Goal: Task Accomplishment & Management: Manage account settings

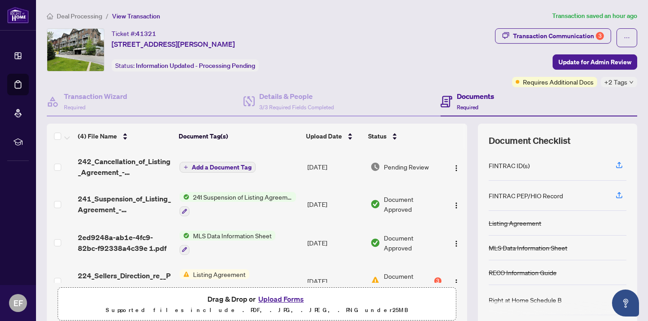
scroll to position [0, 0]
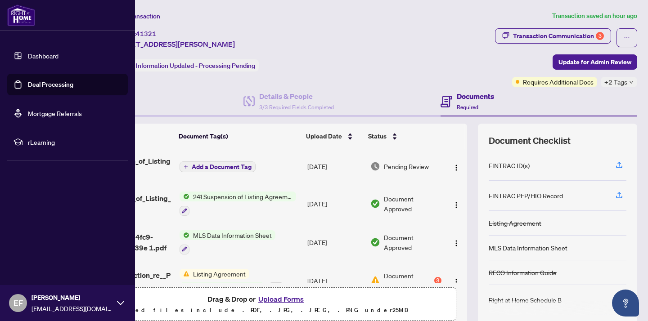
click at [14, 17] on img at bounding box center [21, 16] width 28 height 22
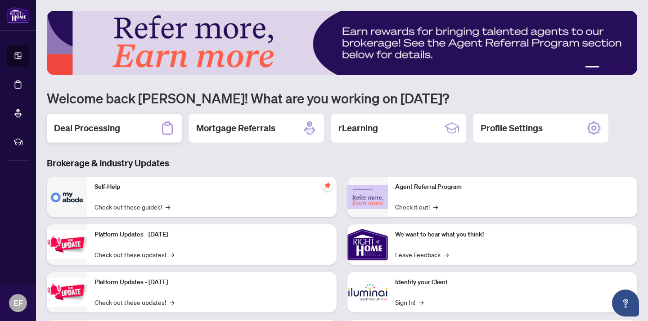
click at [116, 131] on h2 "Deal Processing" at bounding box center [87, 128] width 66 height 13
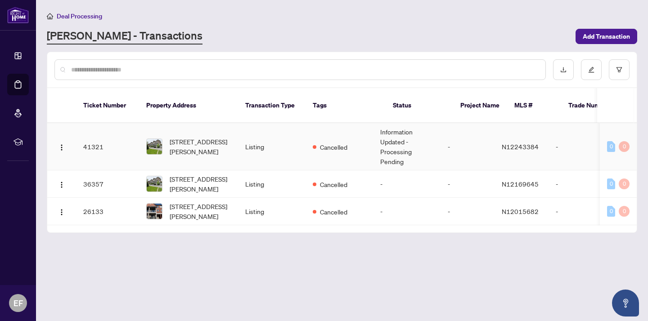
click at [415, 140] on td "Information Updated - Processing Pending" at bounding box center [407, 146] width 68 height 47
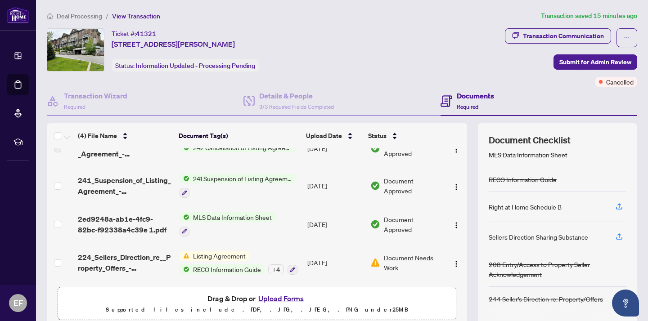
scroll to position [21, 0]
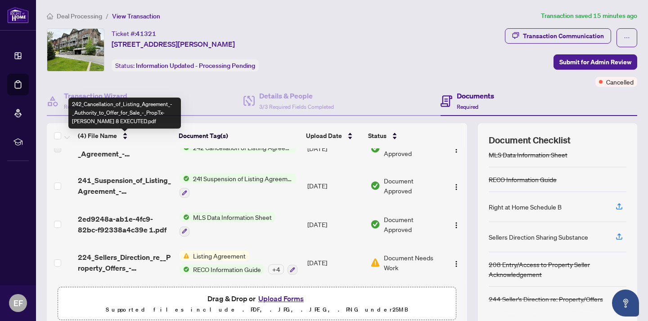
click at [114, 154] on span "242_Cancellation_of_Listing_Agreement_-_Authority_to_Offer_for_Sale_-_PropTx-[P…" at bounding box center [125, 149] width 94 height 22
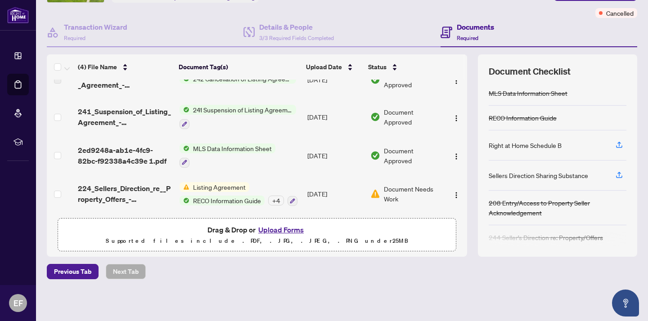
scroll to position [0, 0]
click at [294, 230] on button "Upload Forms" at bounding box center [281, 230] width 51 height 12
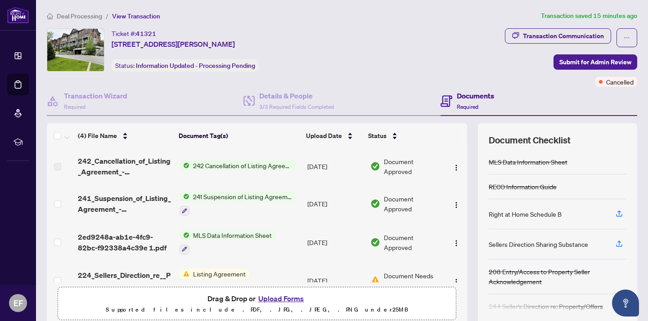
click at [240, 169] on span "242 Cancellation of Listing Agreement - Authority to Offer for Sale" at bounding box center [243, 166] width 107 height 10
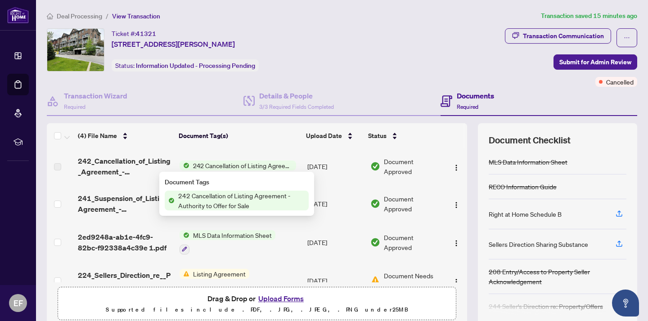
click at [230, 209] on span "242 Cancellation of Listing Agreement - Authority to Offer for Sale" at bounding box center [242, 201] width 134 height 20
drag, startPoint x: 114, startPoint y: 181, endPoint x: 117, endPoint y: 175, distance: 6.6
click at [115, 180] on td "242_Cancellation_of_Listing_Agreement_-_Authority_to_Offer_for_Sale_-_PropTx-[P…" at bounding box center [124, 167] width 101 height 36
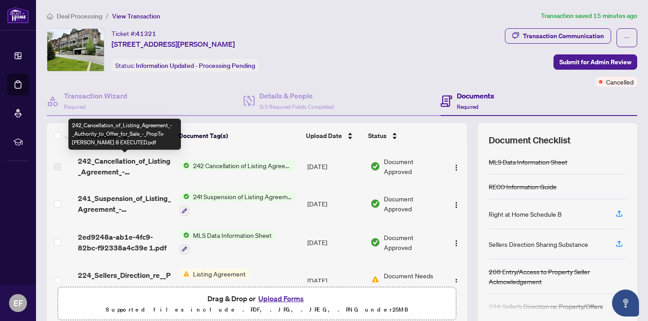
click at [117, 175] on span "242_Cancellation_of_Listing_Agreement_-_Authority_to_Offer_for_Sale_-_PropTx-[P…" at bounding box center [125, 167] width 94 height 22
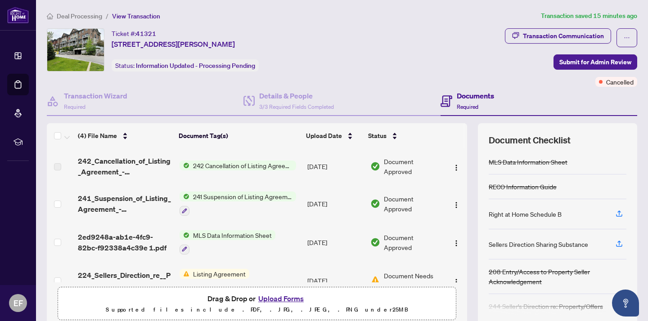
click at [225, 166] on span "242 Cancellation of Listing Agreement - Authority to Offer for Sale" at bounding box center [243, 166] width 107 height 10
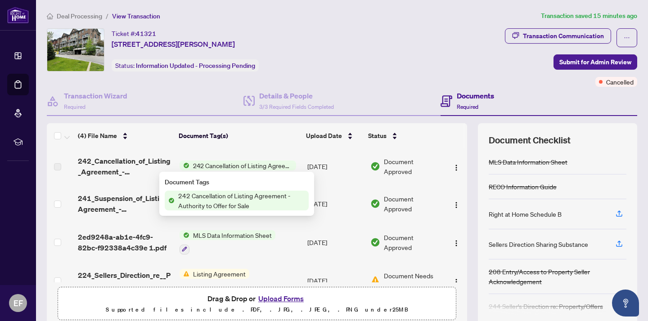
click at [225, 166] on span "242 Cancellation of Listing Agreement - Authority to Offer for Sale" at bounding box center [243, 166] width 107 height 10
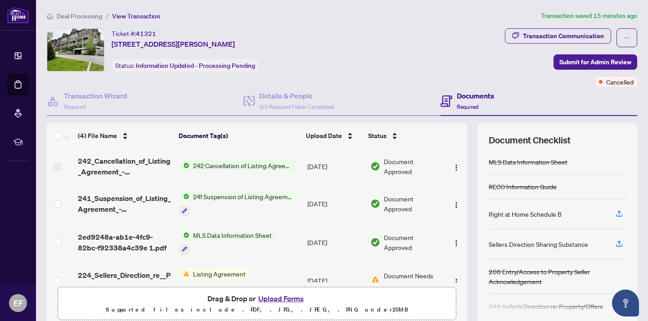
click at [225, 166] on span "242 Cancellation of Listing Agreement - Authority to Offer for Sale" at bounding box center [243, 166] width 107 height 10
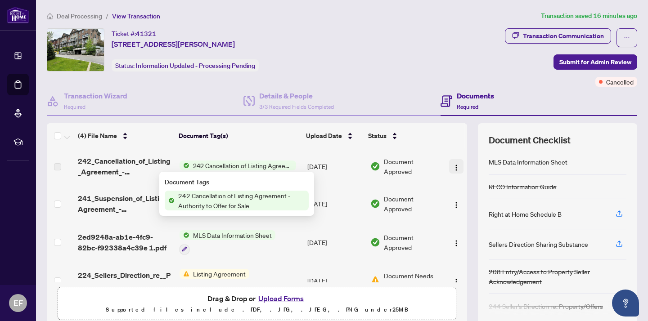
click at [453, 167] on img "button" at bounding box center [456, 167] width 7 height 7
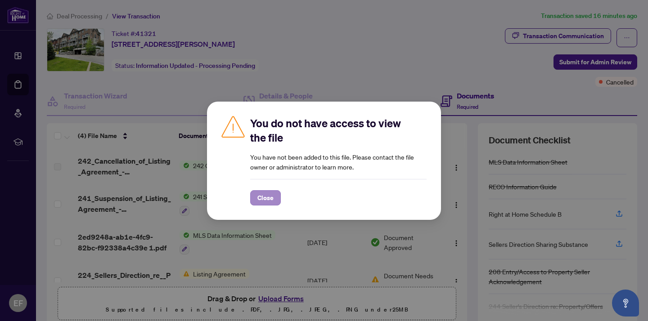
click at [251, 193] on button "Close" at bounding box center [265, 197] width 31 height 15
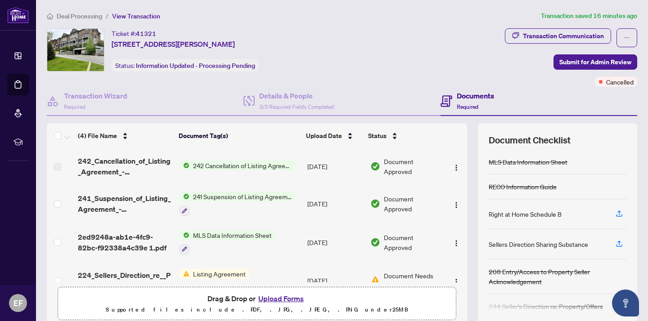
click at [212, 165] on span "242 Cancellation of Listing Agreement - Authority to Offer for Sale" at bounding box center [243, 166] width 107 height 10
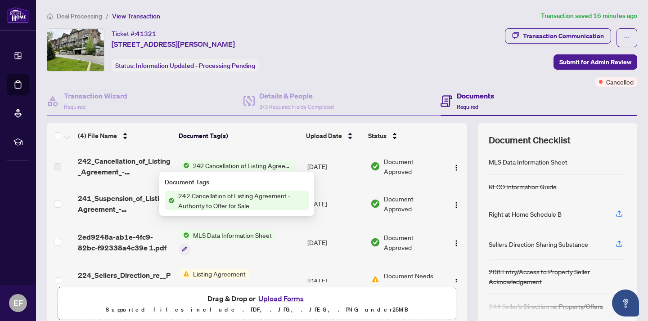
click at [221, 203] on span "242 Cancellation of Listing Agreement - Authority to Offer for Sale" at bounding box center [242, 201] width 134 height 20
click at [261, 194] on span "242 Cancellation of Listing Agreement - Authority to Offer for Sale" at bounding box center [242, 201] width 134 height 20
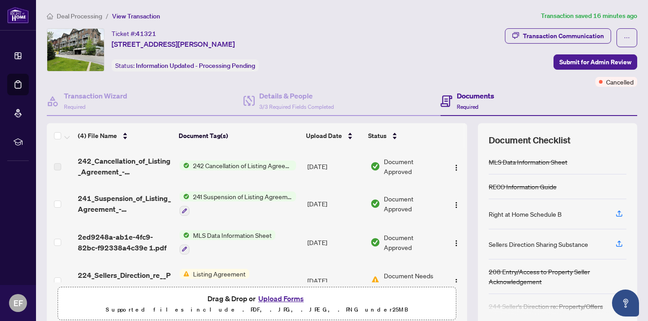
click at [359, 183] on td "[DATE]" at bounding box center [335, 167] width 63 height 36
click at [389, 170] on span "Document Approved" at bounding box center [413, 167] width 58 height 20
click at [248, 170] on td "242 Cancellation of Listing Agreement - Authority to Offer for Sale" at bounding box center [240, 167] width 128 height 36
drag, startPoint x: 52, startPoint y: 167, endPoint x: 57, endPoint y: 169, distance: 5.3
click at [54, 168] on td at bounding box center [60, 167] width 27 height 36
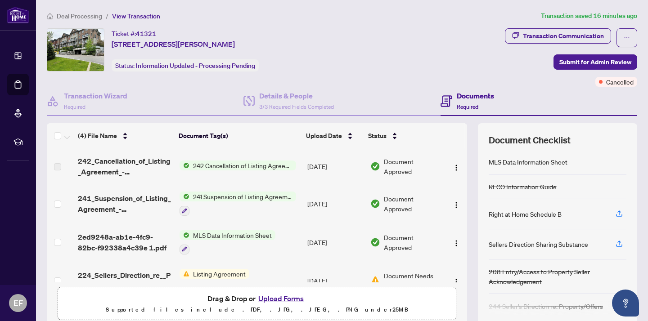
drag, startPoint x: 55, startPoint y: 169, endPoint x: 71, endPoint y: 170, distance: 15.8
click at [55, 169] on label at bounding box center [57, 167] width 7 height 10
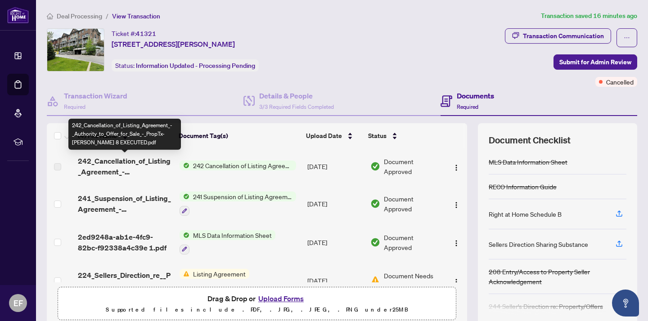
click at [167, 161] on span "242_Cancellation_of_Listing_Agreement_-_Authority_to_Offer_for_Sale_-_PropTx-[P…" at bounding box center [125, 167] width 94 height 22
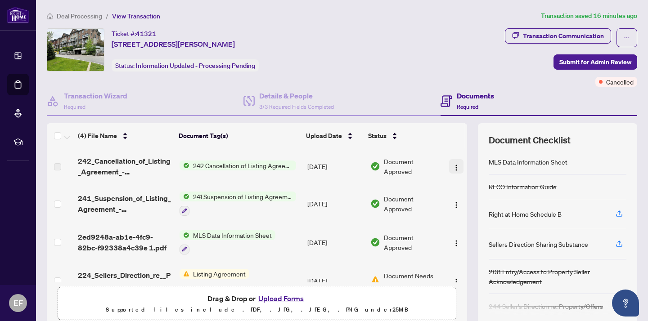
click at [454, 167] on img "button" at bounding box center [456, 167] width 7 height 7
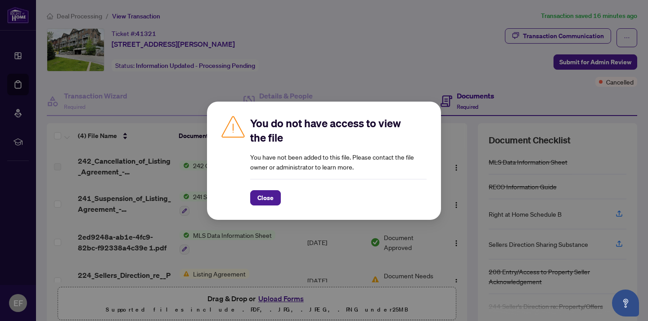
click at [277, 194] on button "Close" at bounding box center [265, 197] width 31 height 15
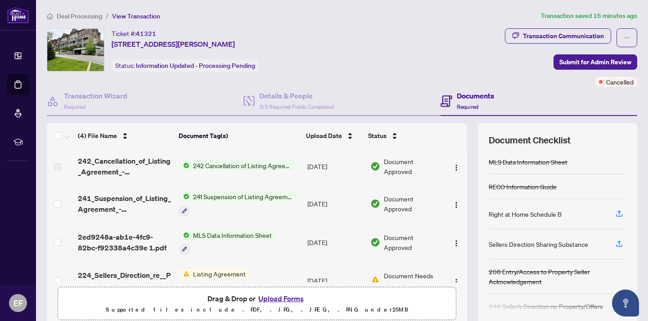
click at [226, 200] on span "241 Suspension of Listing Agreement - Authority to Offer for Sale" at bounding box center [243, 197] width 107 height 10
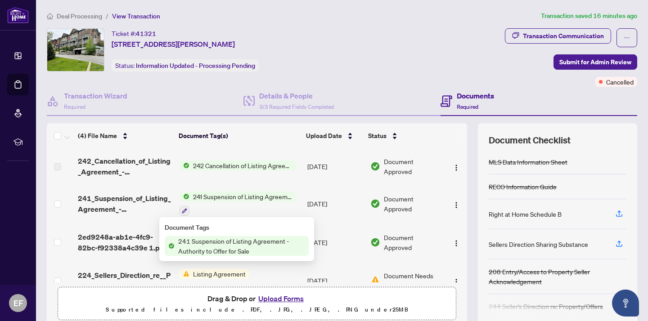
click at [226, 200] on span "241 Suspension of Listing Agreement - Authority to Offer for Sale" at bounding box center [243, 197] width 107 height 10
click at [453, 205] on img "button" at bounding box center [456, 205] width 7 height 7
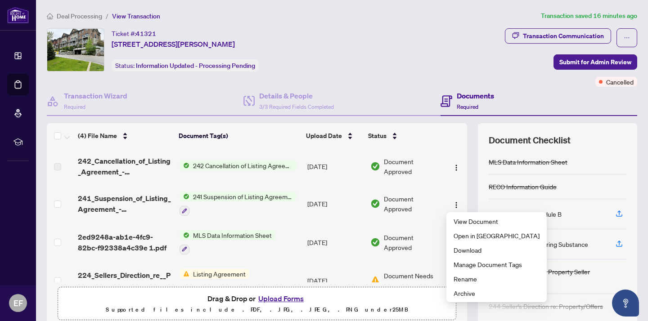
click at [410, 203] on span "Document Approved" at bounding box center [413, 204] width 58 height 20
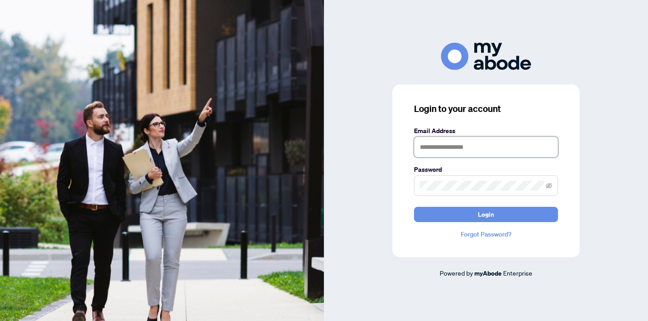
click at [508, 151] on input "text" at bounding box center [486, 147] width 144 height 21
type input "**********"
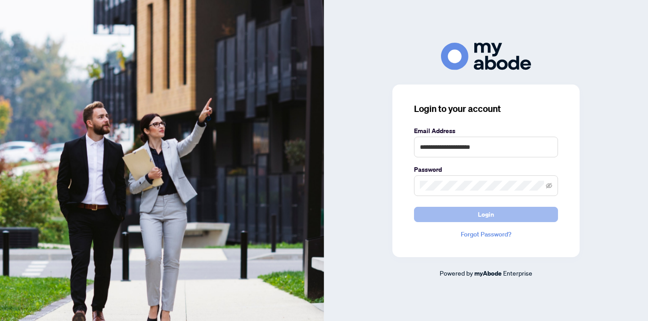
click at [497, 213] on button "Login" at bounding box center [486, 214] width 144 height 15
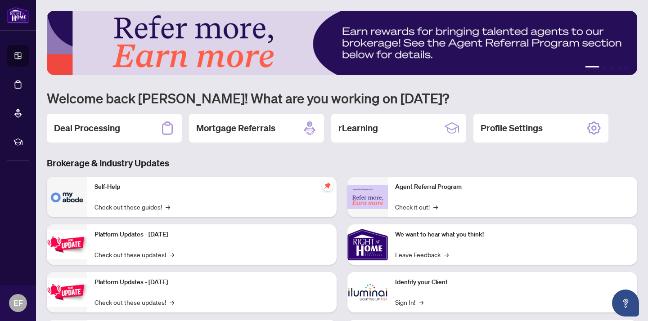
click at [88, 130] on h2 "Deal Processing" at bounding box center [87, 128] width 66 height 13
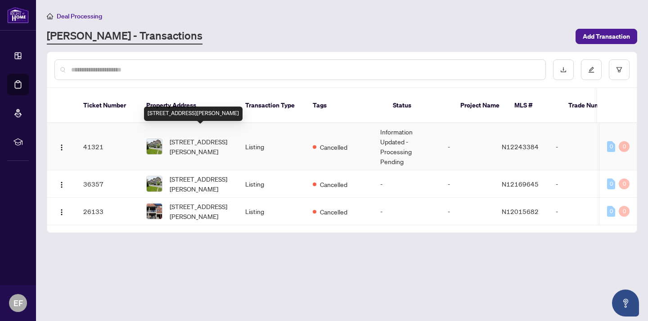
click at [225, 142] on span "[STREET_ADDRESS][PERSON_NAME]" at bounding box center [200, 147] width 61 height 20
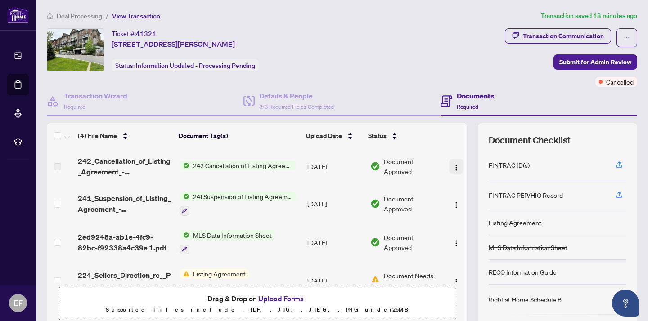
click at [455, 169] on img "button" at bounding box center [456, 167] width 7 height 7
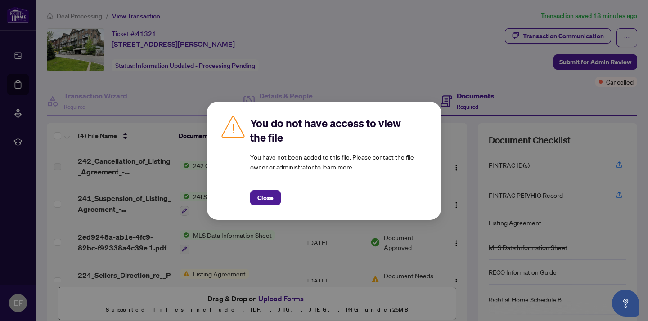
click at [343, 65] on div "You do not have access to view the file You have not been added to this file. P…" at bounding box center [324, 160] width 648 height 321
click at [278, 190] on div "Close" at bounding box center [338, 192] width 176 height 27
click at [265, 194] on span "Close" at bounding box center [266, 198] width 16 height 14
